Goal: Task Accomplishment & Management: Use online tool/utility

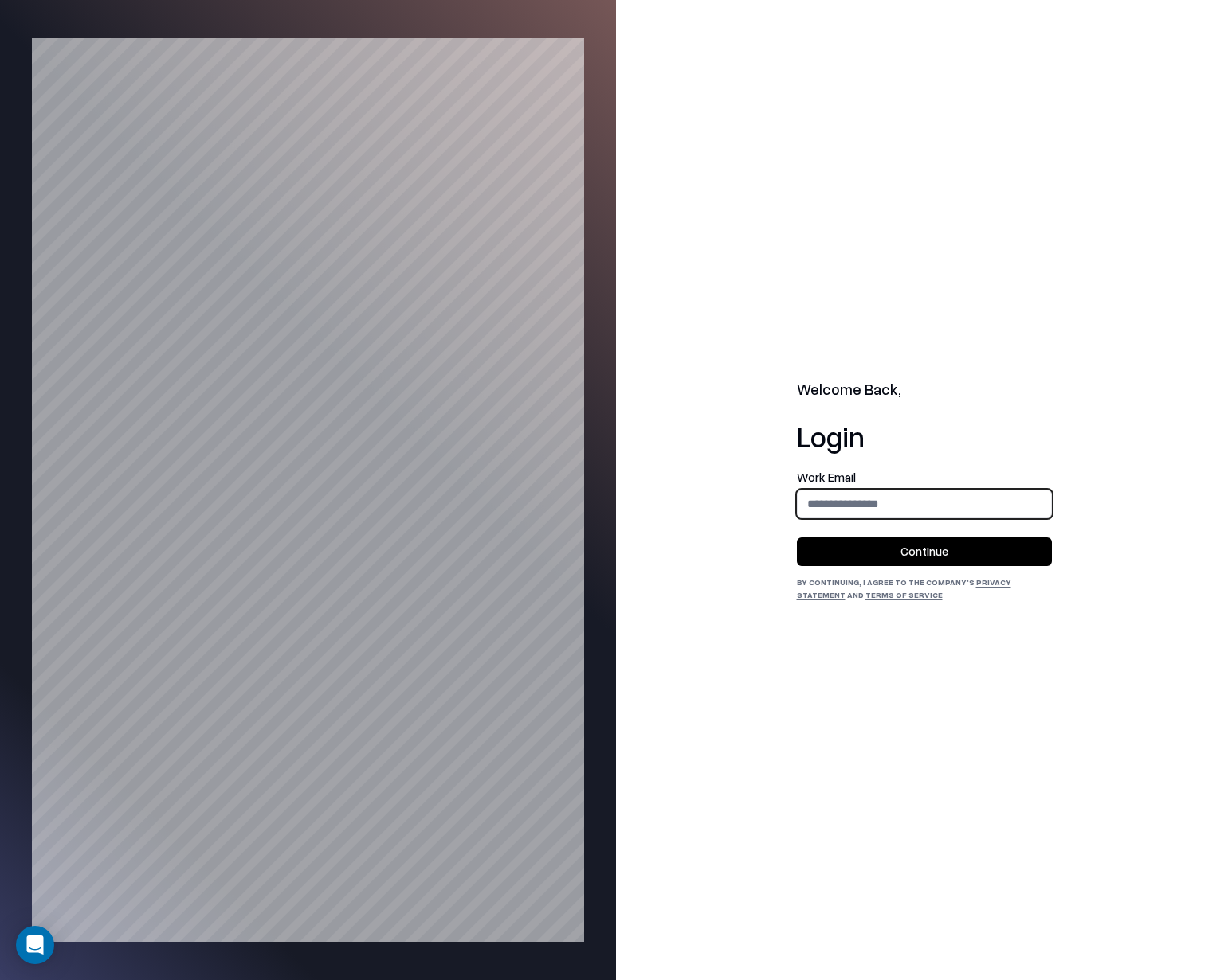
click at [869, 504] on input "email" at bounding box center [924, 503] width 253 height 29
type input "**********"
click at [917, 556] on button "Continue" at bounding box center [924, 552] width 255 height 28
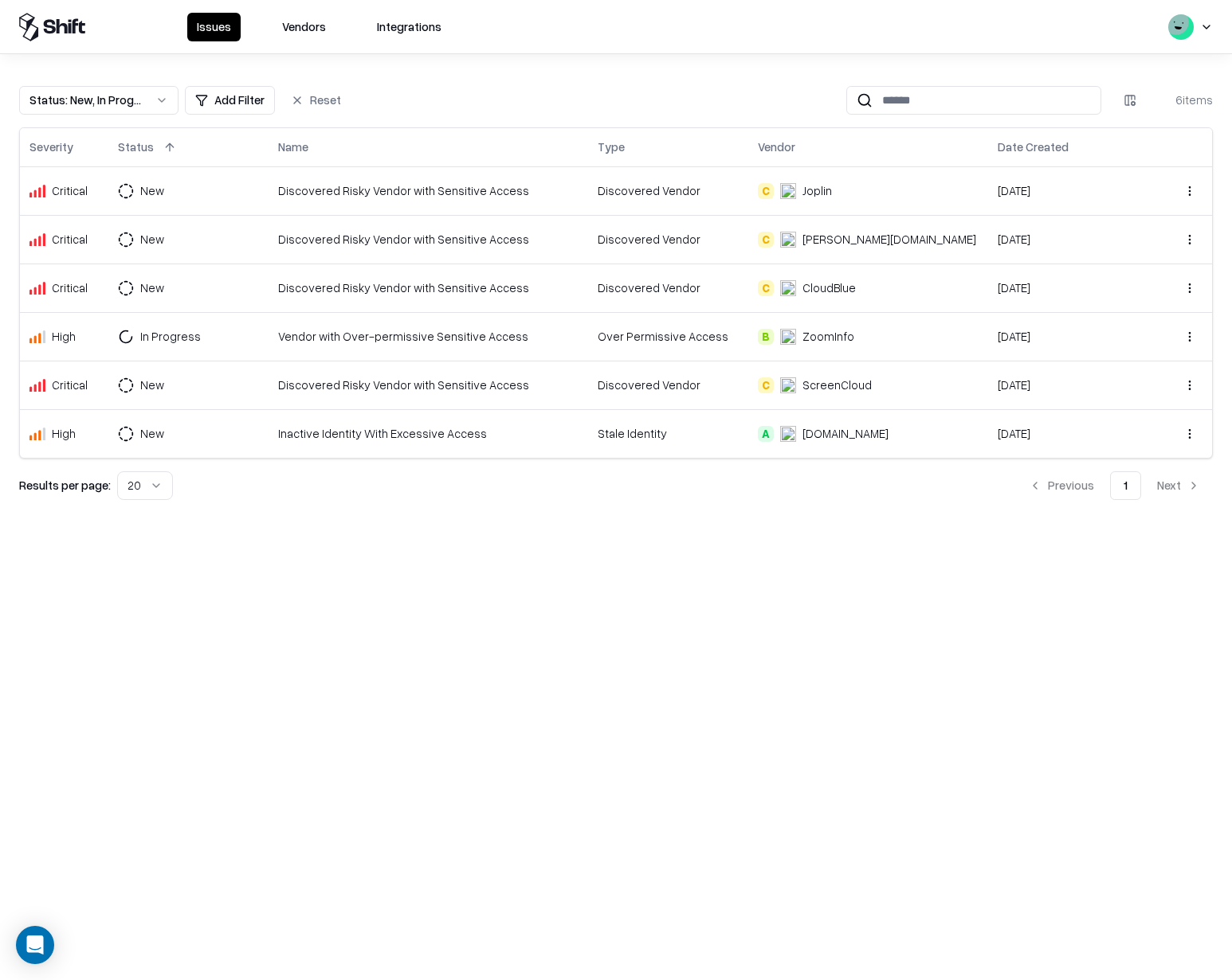
click at [429, 578] on div "Issues Vendors Integrations Status : New, In Progress Add Filter Reset 6 items …" at bounding box center [616, 490] width 1232 height 980
click at [404, 22] on button "Integrations" at bounding box center [409, 27] width 84 height 28
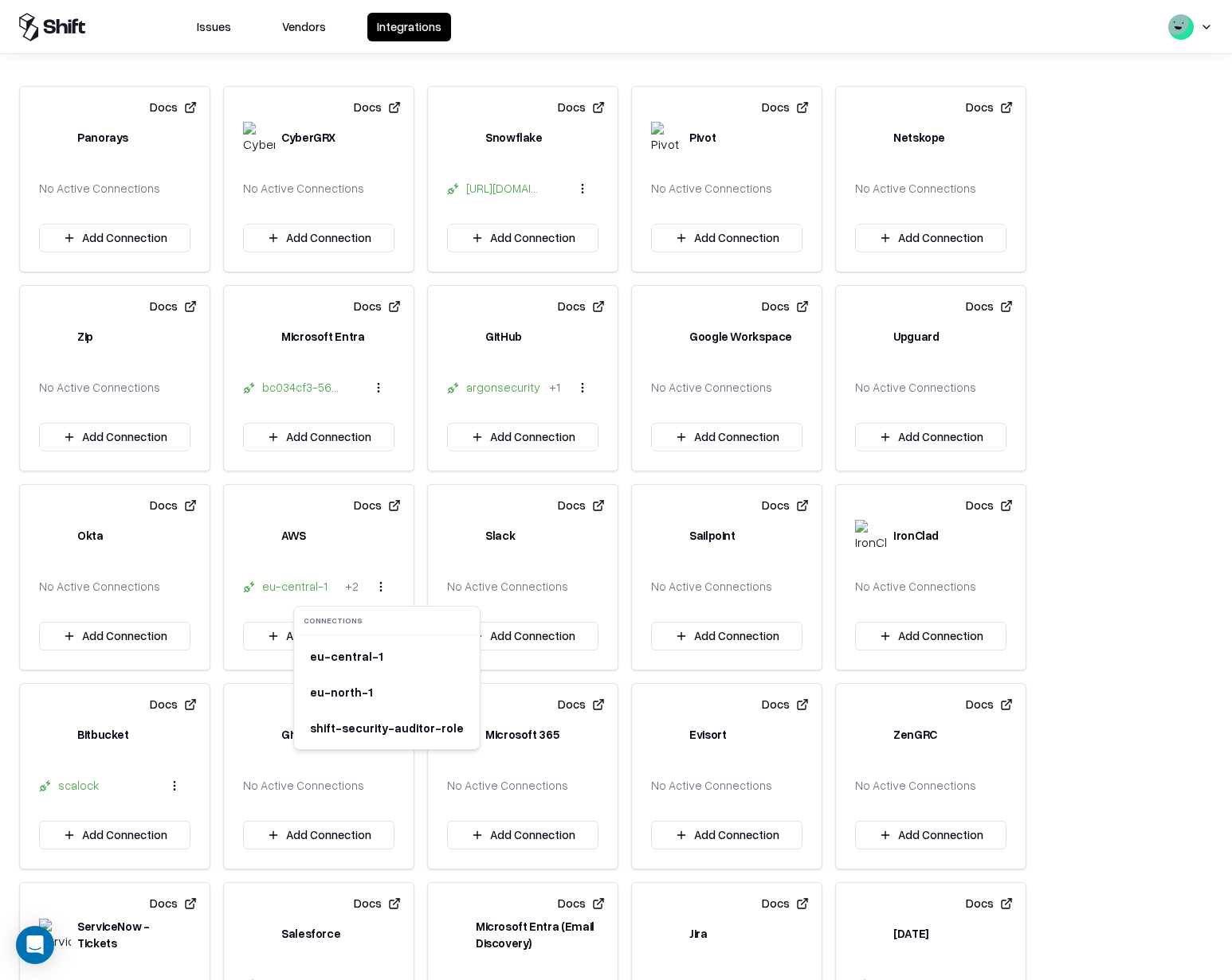
click at [373, 582] on html "Issues Vendors Integrations Docs Panorays No Active Connections Add Connection …" at bounding box center [616, 490] width 1232 height 980
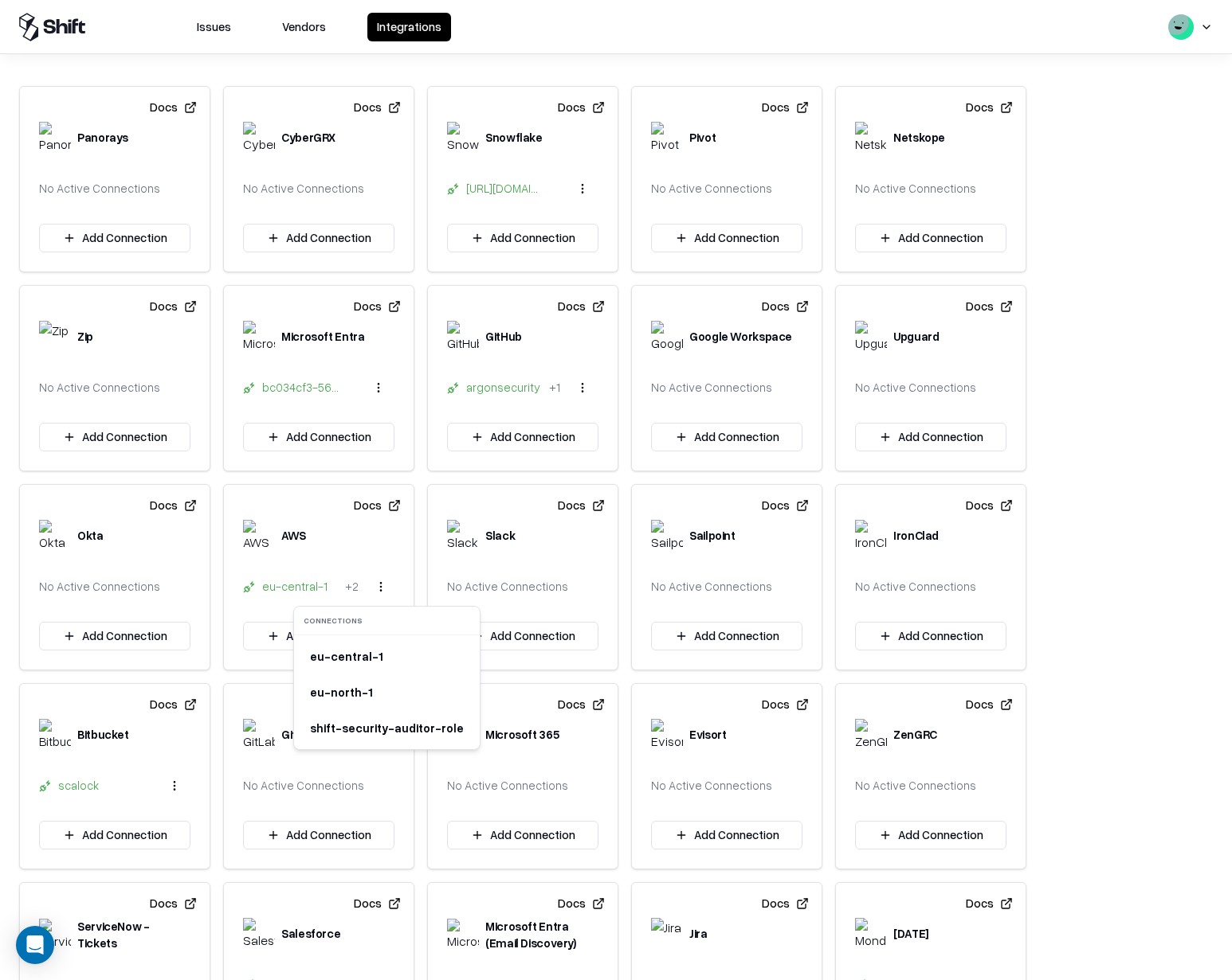
click at [267, 589] on html "Issues Vendors Integrations Docs Panorays No Active Connections Add Connection …" at bounding box center [616, 490] width 1232 height 980
click at [253, 589] on icon at bounding box center [249, 586] width 12 height 12
click at [378, 589] on html "Issues Vendors Integrations Docs Panorays No Active Connections Add Connection …" at bounding box center [616, 490] width 1232 height 980
click at [374, 730] on div "shift-security-auditor-role" at bounding box center [386, 729] width 166 height 27
click at [334, 646] on button "Add Connection" at bounding box center [318, 637] width 151 height 28
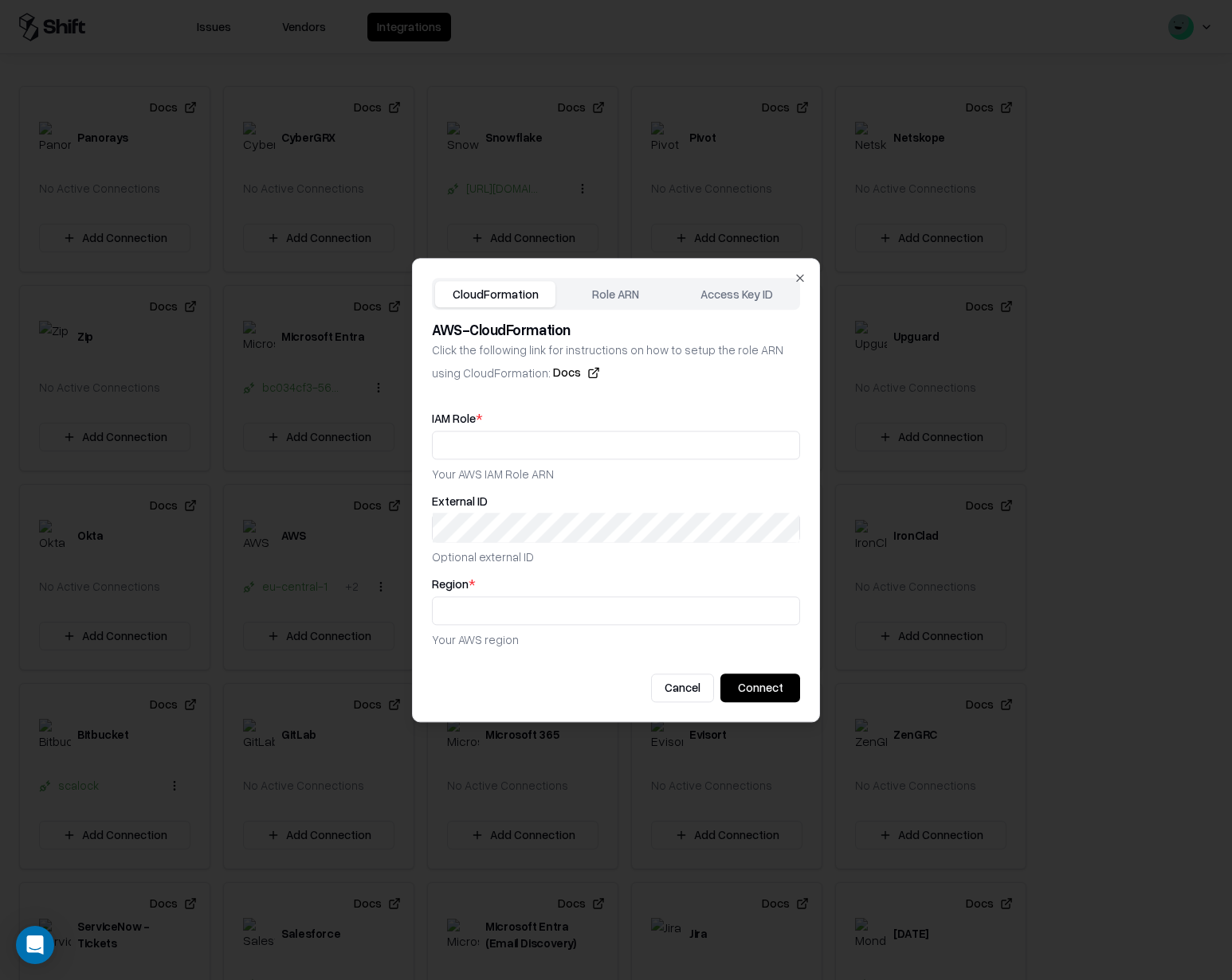
click at [610, 293] on div "CloudFormation Role ARN Access Key ID AWS - CloudFormation Click the following …" at bounding box center [616, 490] width 408 height 464
click at [507, 275] on div "CloudFormation Role ARN Access Key ID AWS - CloudFormation Click the following …" at bounding box center [616, 490] width 408 height 464
click at [487, 444] on input "text" at bounding box center [616, 445] width 366 height 29
click at [495, 614] on input "text" at bounding box center [616, 610] width 366 height 29
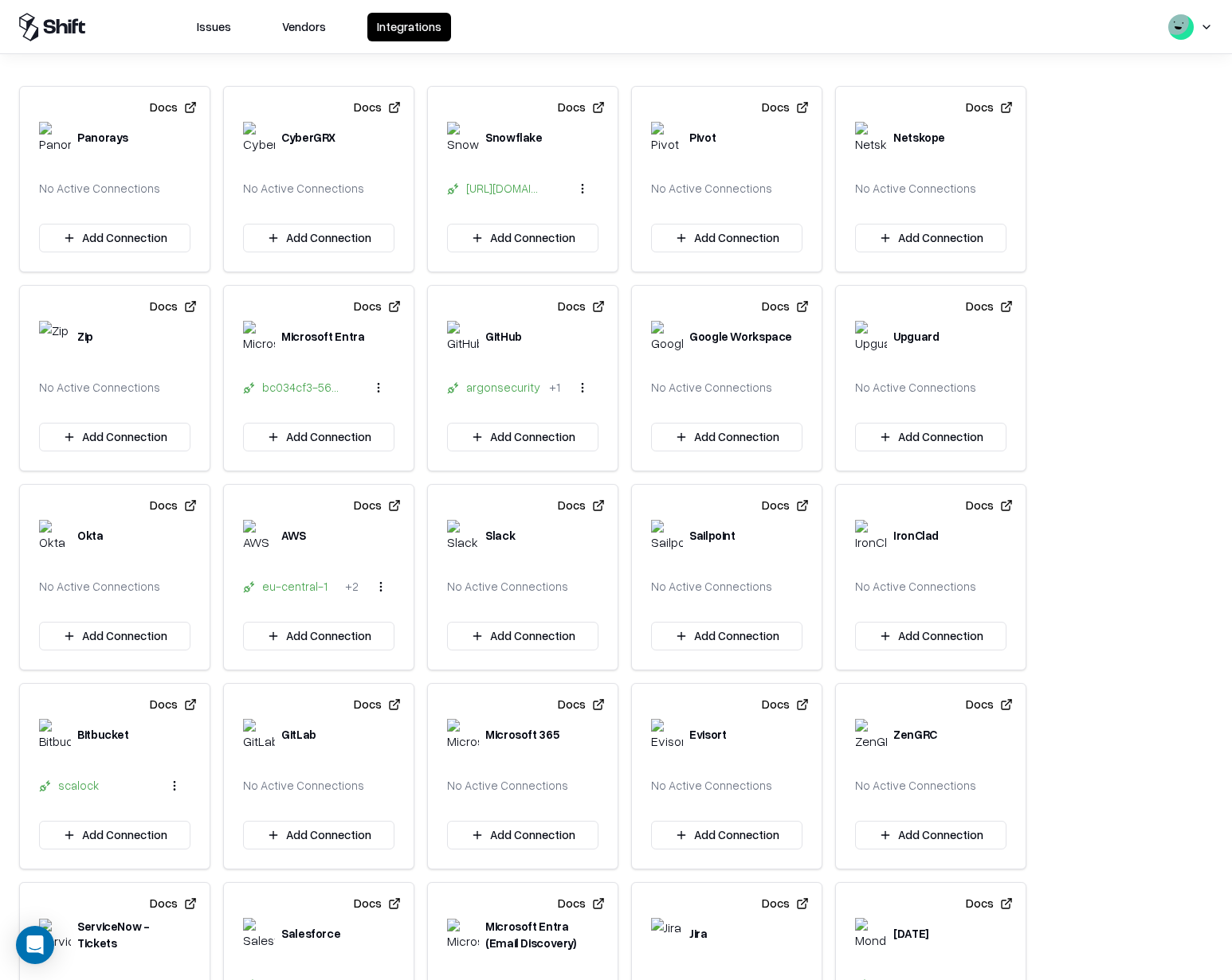
click at [297, 587] on div "eu-central-1" at bounding box center [300, 586] width 77 height 17
click at [373, 587] on html "Issues Vendors Integrations Docs Panorays No Active Connections Add Connection …" at bounding box center [616, 490] width 1232 height 980
click at [306, 564] on html "Issues Vendors Integrations Docs Panorays No Active Connections Add Connection …" at bounding box center [616, 490] width 1232 height 980
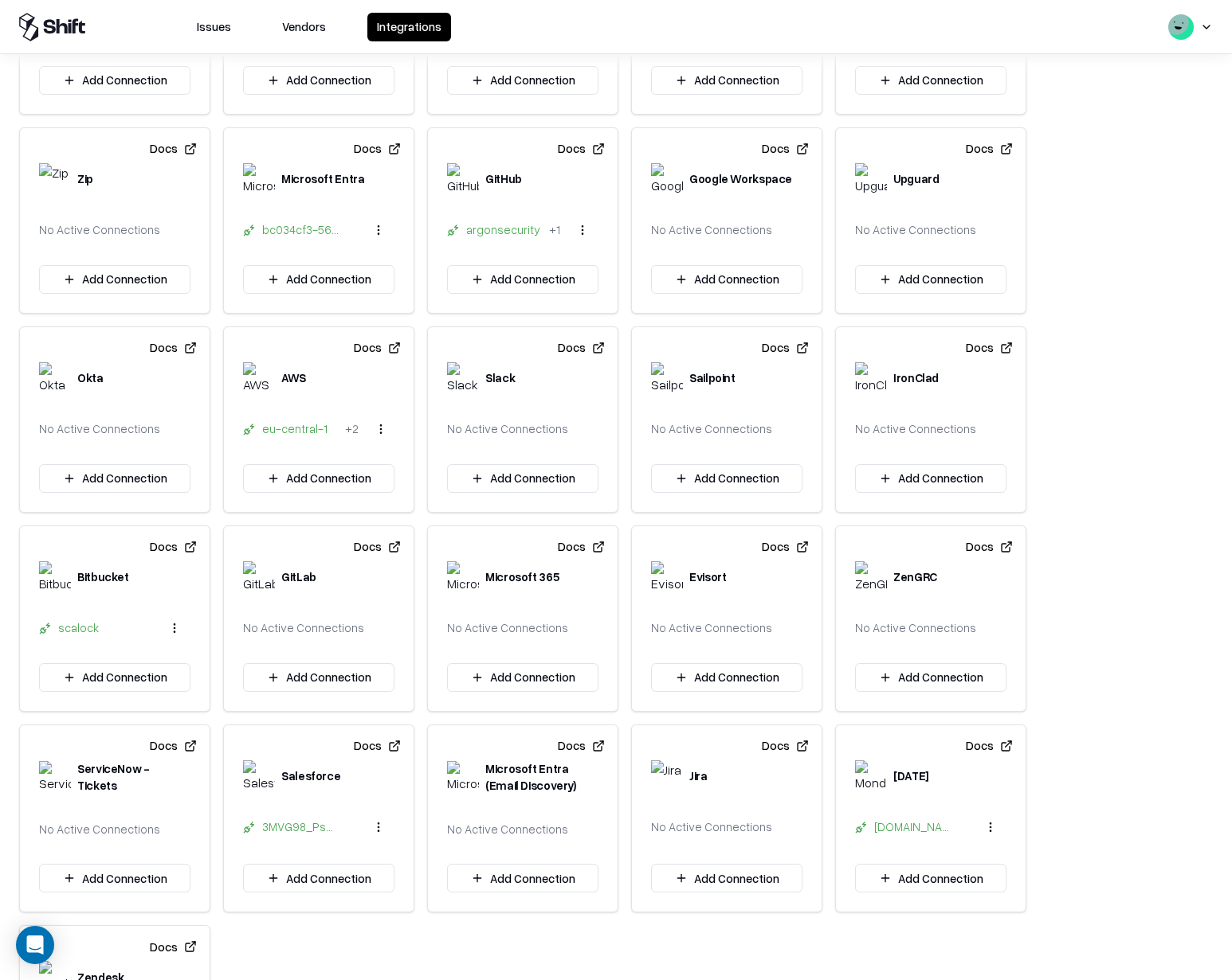
scroll to position [308, 0]
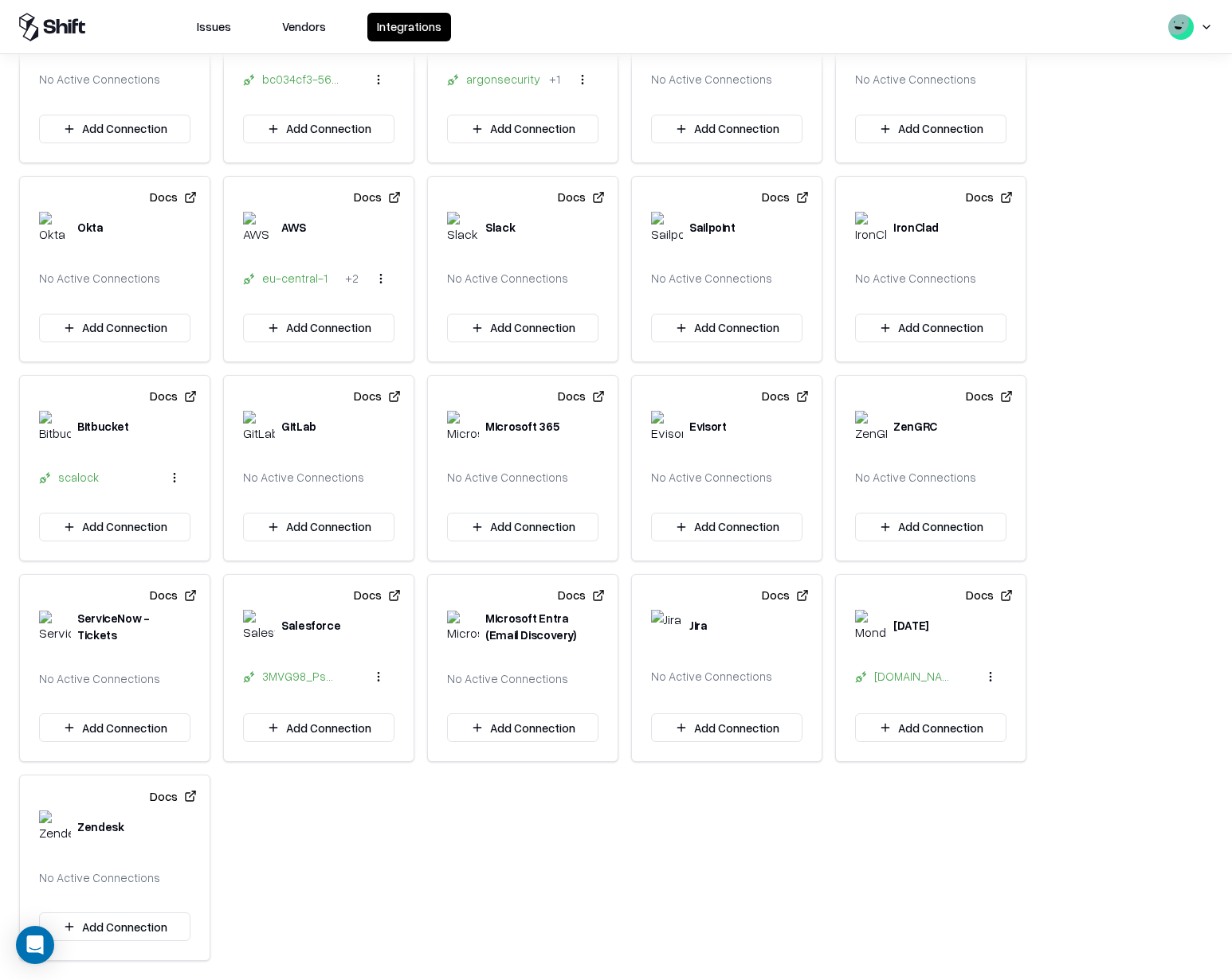
click at [527, 527] on button "Add Connection" at bounding box center [522, 527] width 151 height 28
